Goal: Task Accomplishment & Management: Manage account settings

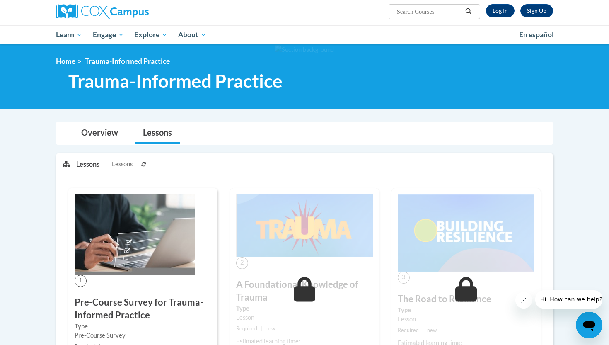
scroll to position [47, 0]
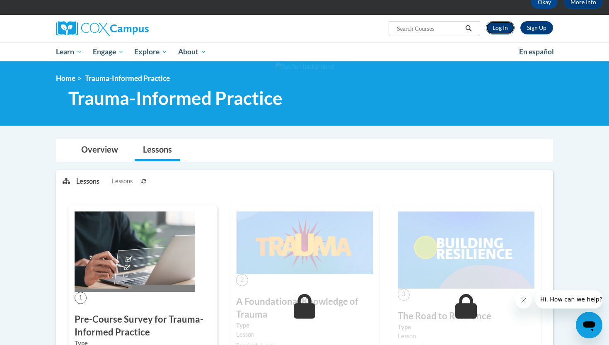
click at [501, 30] on link "Log In" at bounding box center [500, 27] width 29 height 13
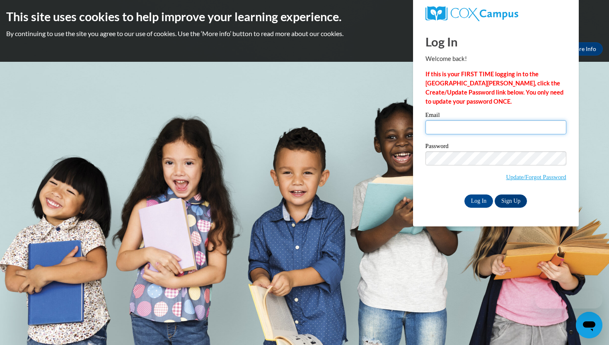
click at [484, 127] on input "Email" at bounding box center [496, 127] width 141 height 14
type input "[EMAIL_ADDRESS][DOMAIN_NAME]"
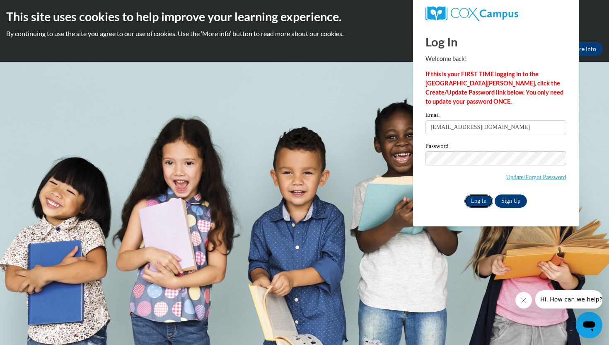
click at [475, 203] on input "Log In" at bounding box center [479, 200] width 29 height 13
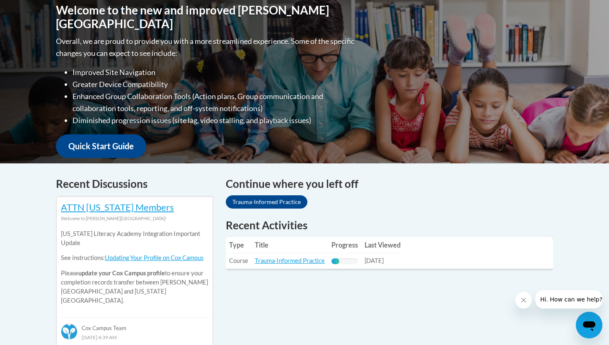
scroll to position [193, 0]
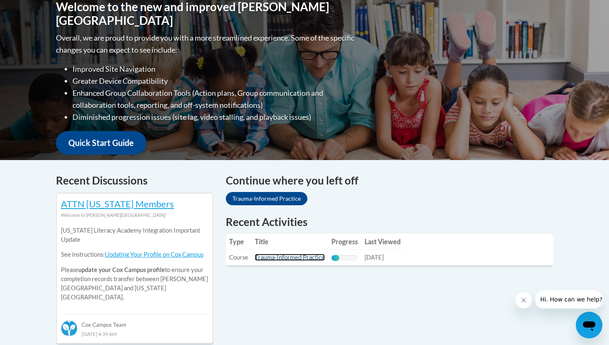
click at [298, 259] on link "Trauma-Informed Practice" at bounding box center [290, 257] width 70 height 7
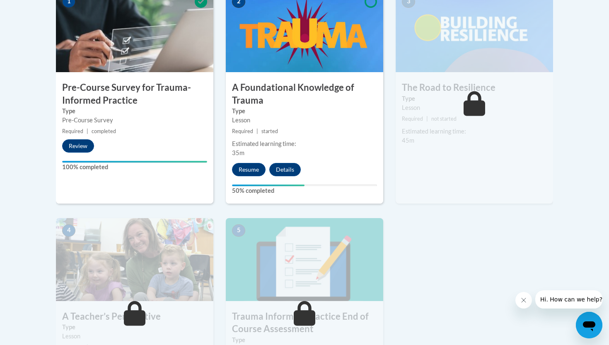
scroll to position [281, 0]
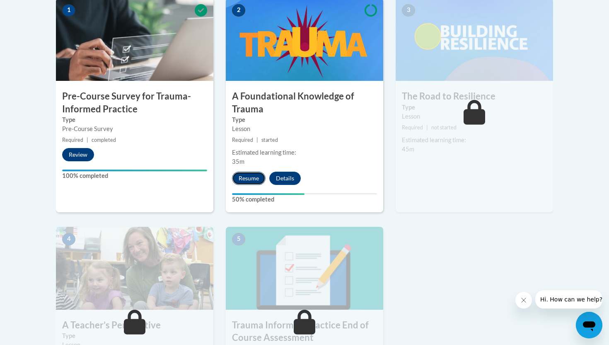
click at [257, 177] on button "Resume" at bounding box center [249, 178] width 34 height 13
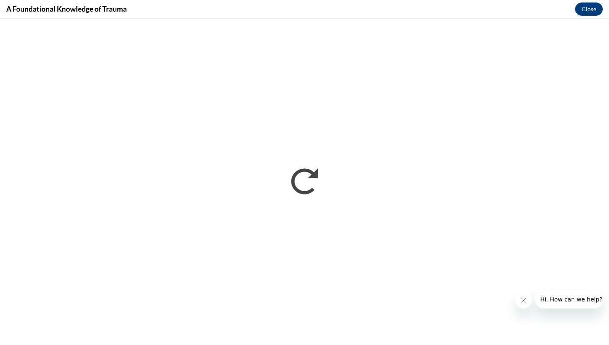
scroll to position [0, 0]
